Goal: Navigation & Orientation: Find specific page/section

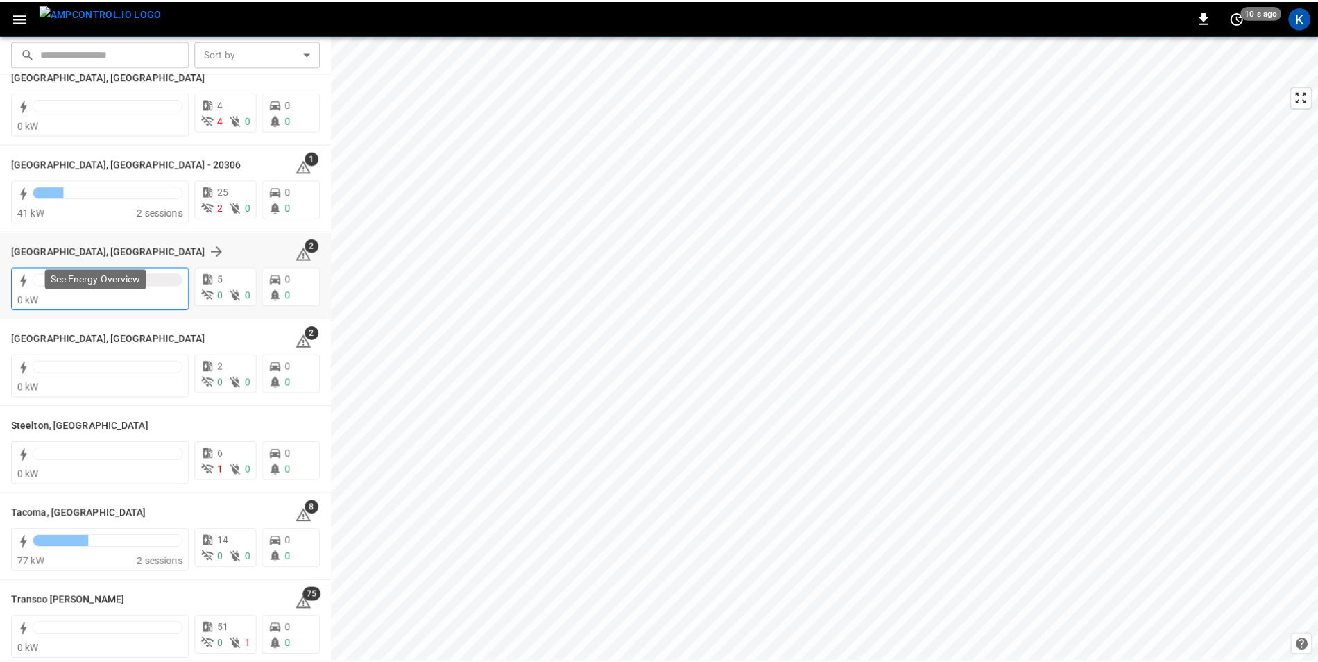
scroll to position [1526, 0]
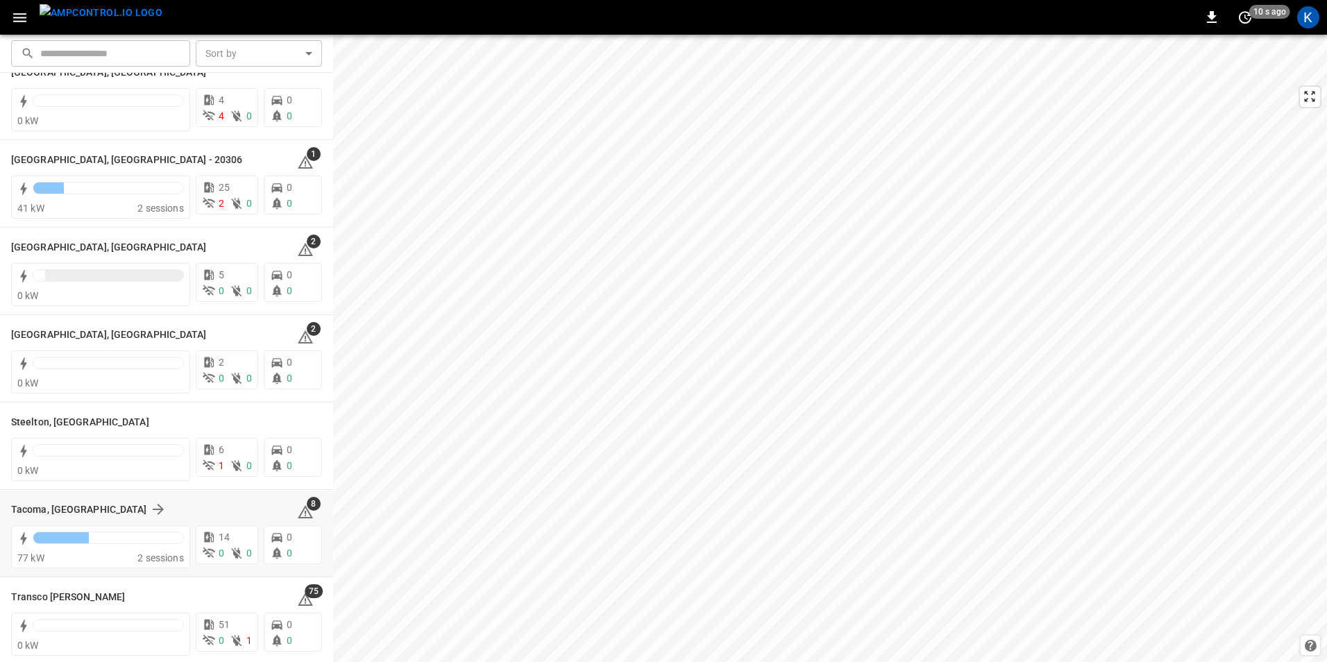
click at [37, 500] on div "Tacoma, WA 8" at bounding box center [166, 509] width 311 height 26
click at [40, 509] on h6 "Tacoma, WA" at bounding box center [79, 509] width 136 height 15
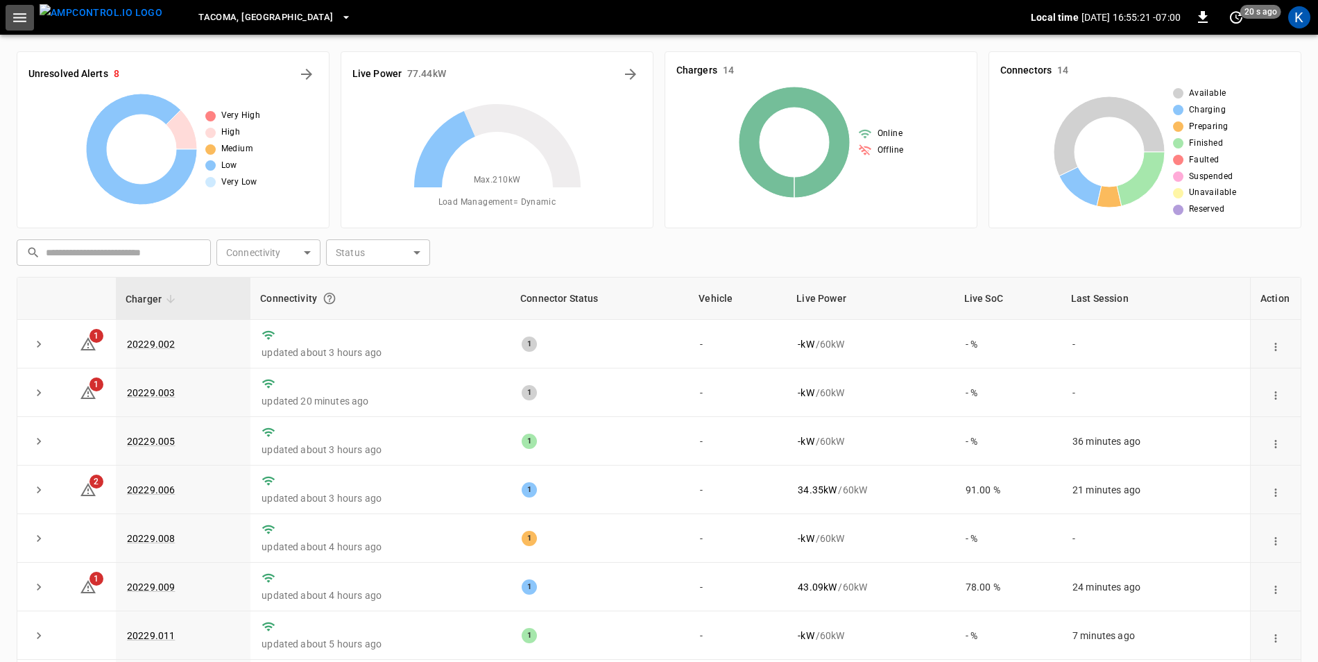
click at [10, 20] on button "button" at bounding box center [20, 18] width 28 height 26
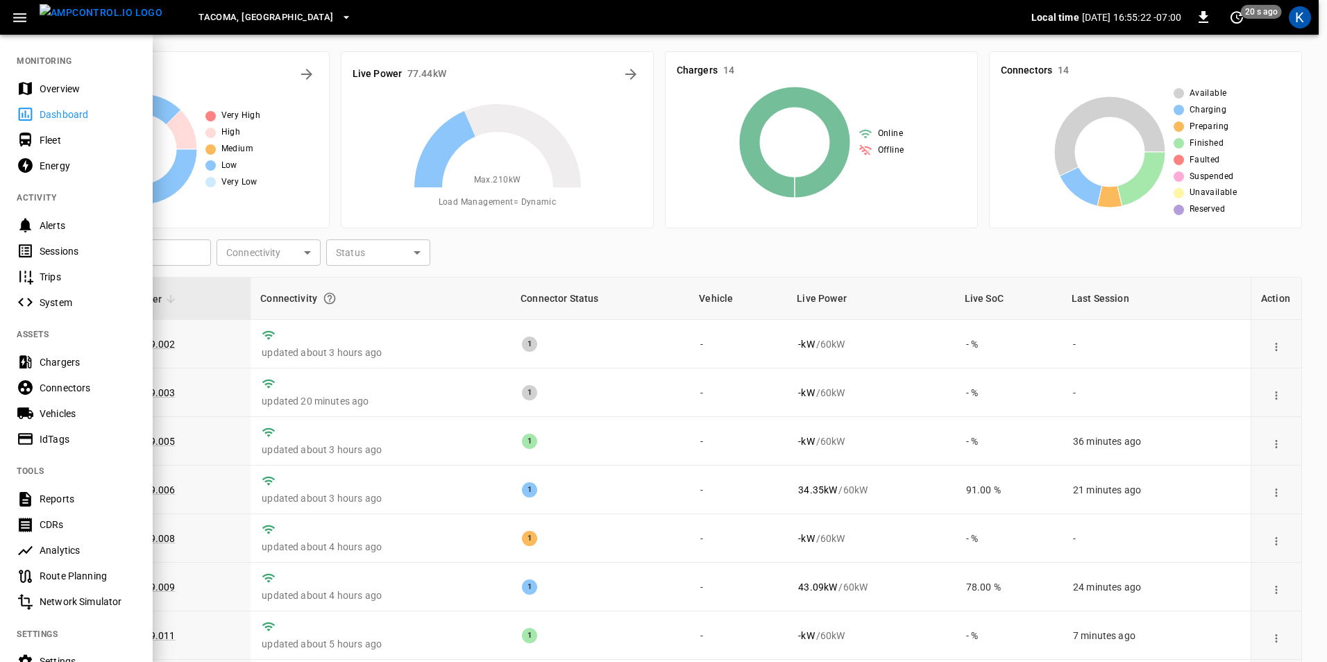
click at [61, 92] on div "Overview" at bounding box center [88, 89] width 96 height 14
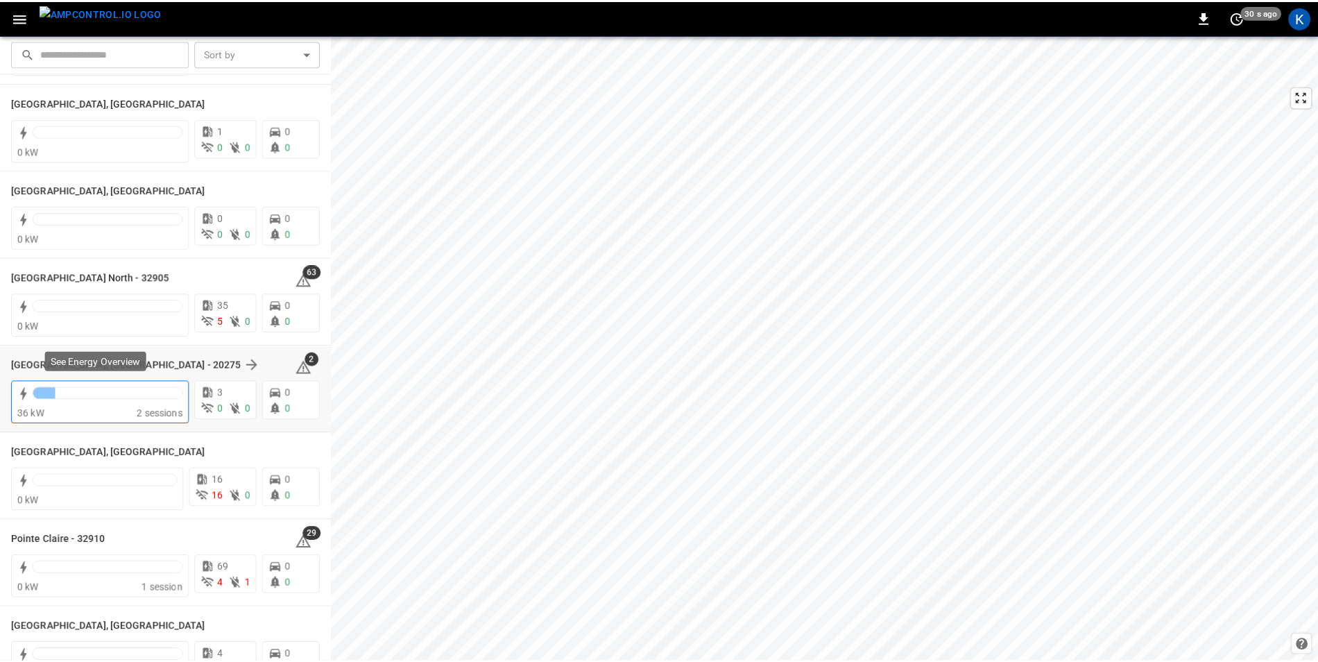
scroll to position [1110, 0]
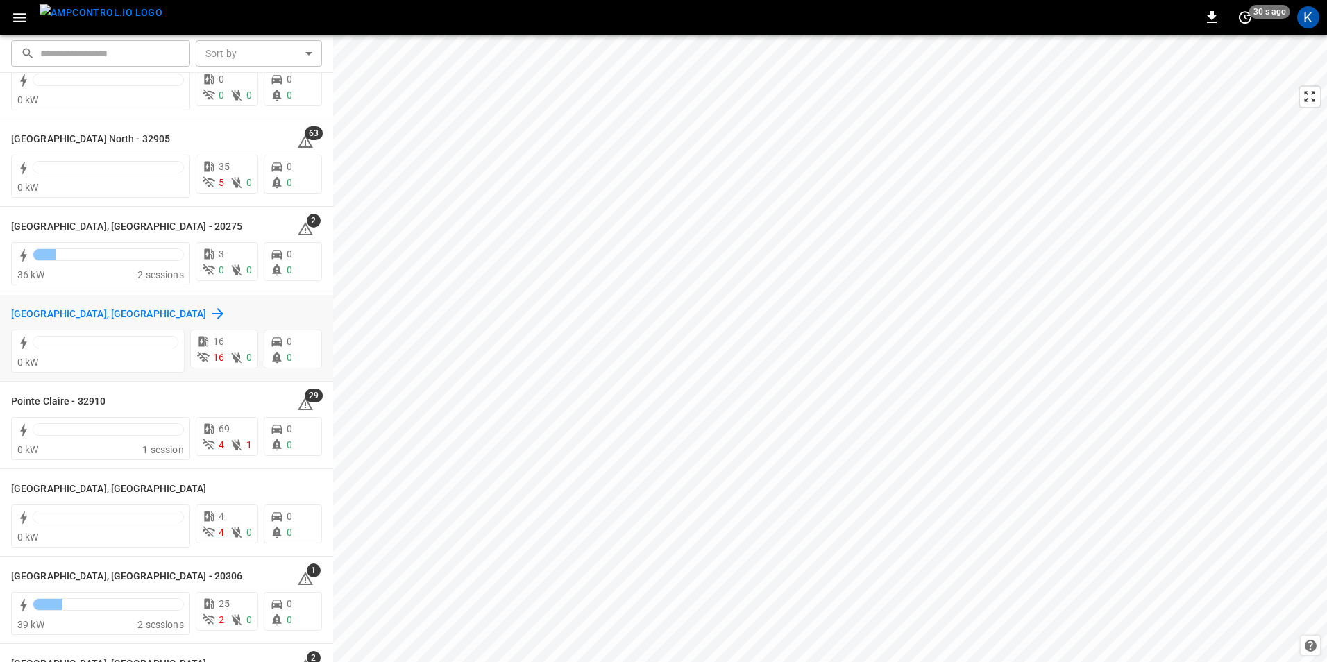
click at [22, 309] on h6 "Pittsburgh, PA" at bounding box center [109, 314] width 196 height 15
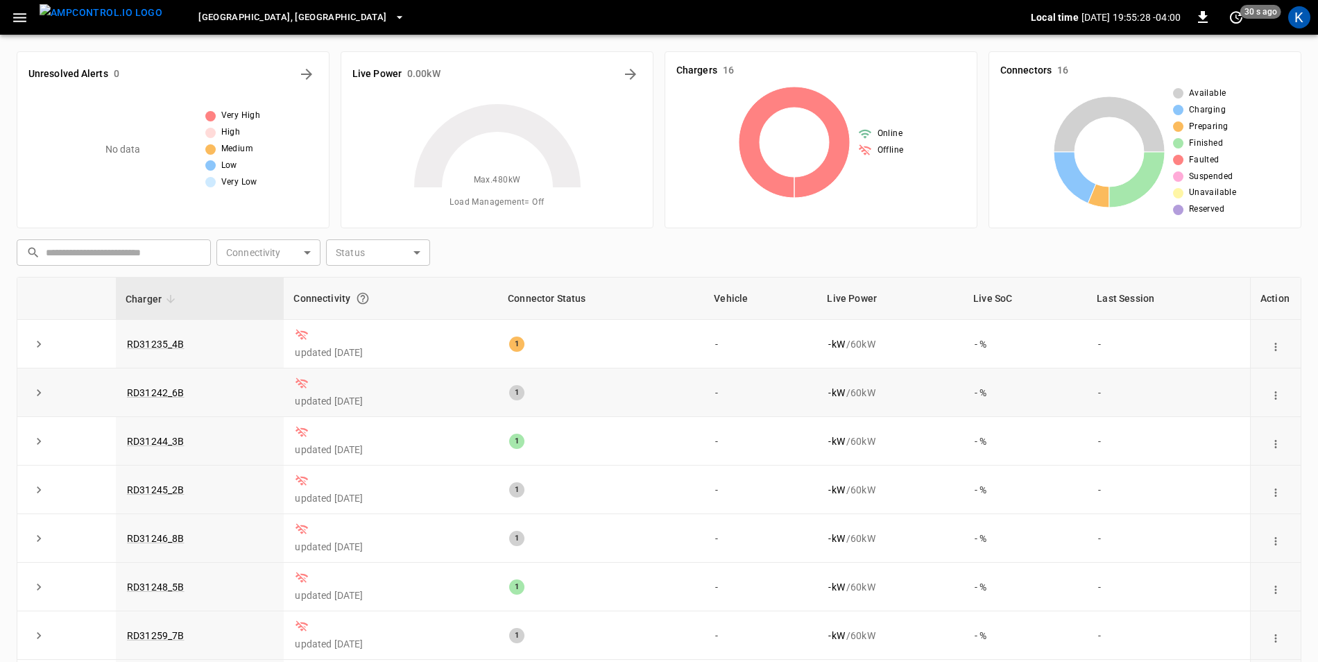
scroll to position [369, 0]
